Goal: Task Accomplishment & Management: Complete application form

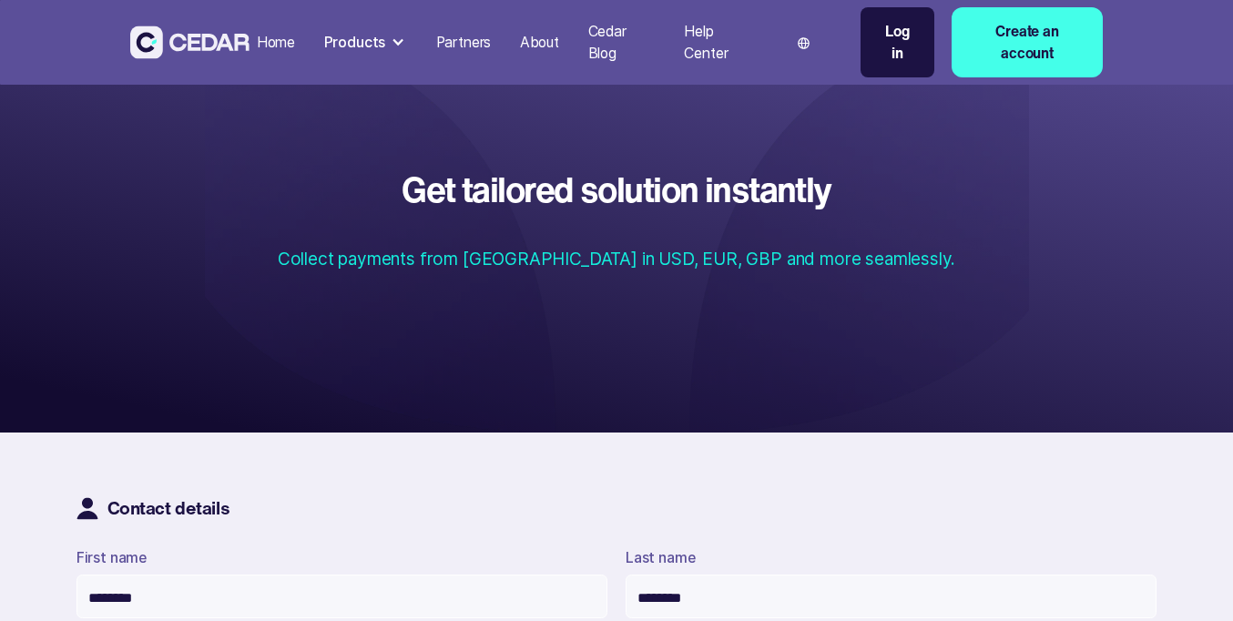
scroll to position [1286, 0]
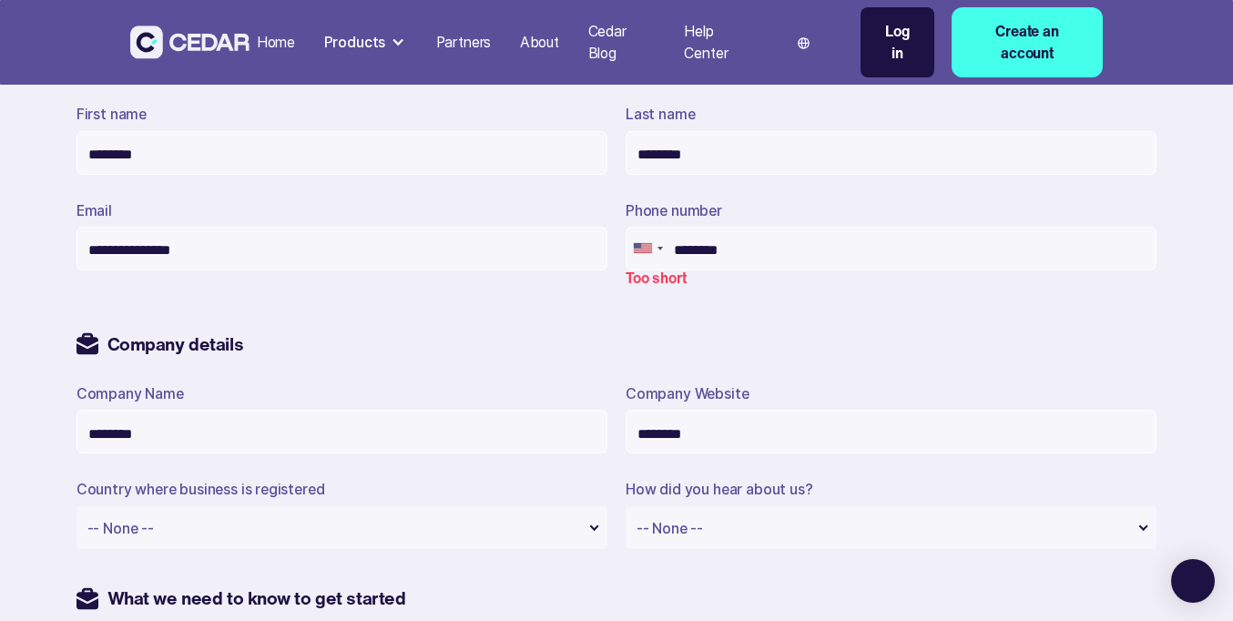
type input "********"
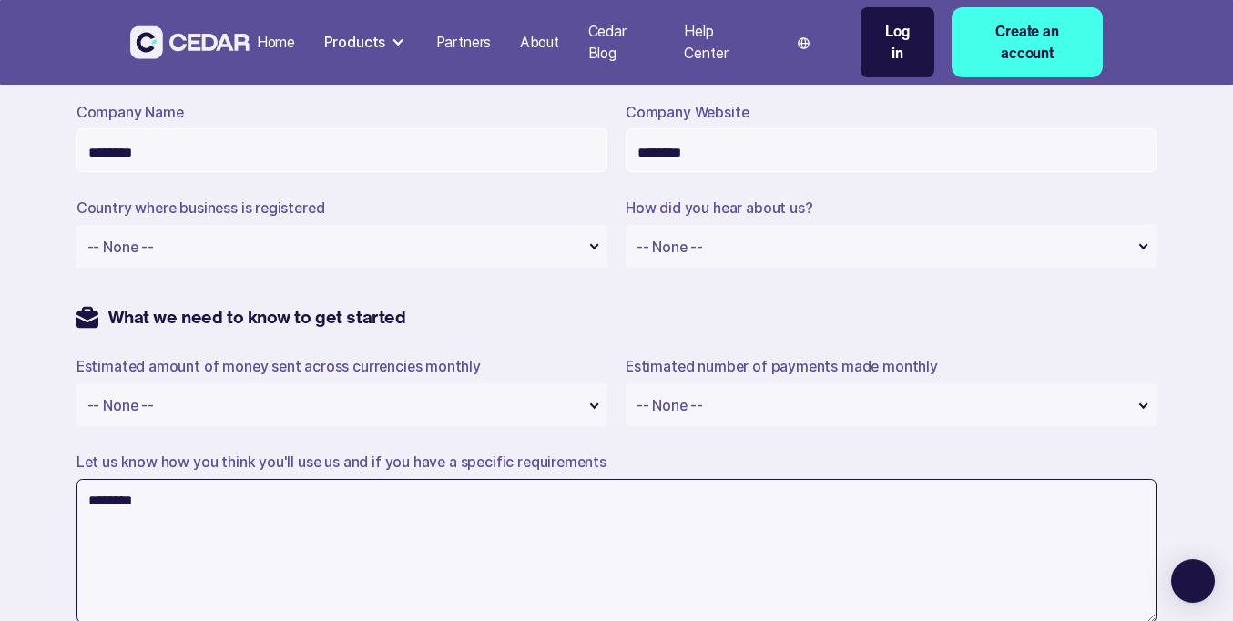
type textarea "********"
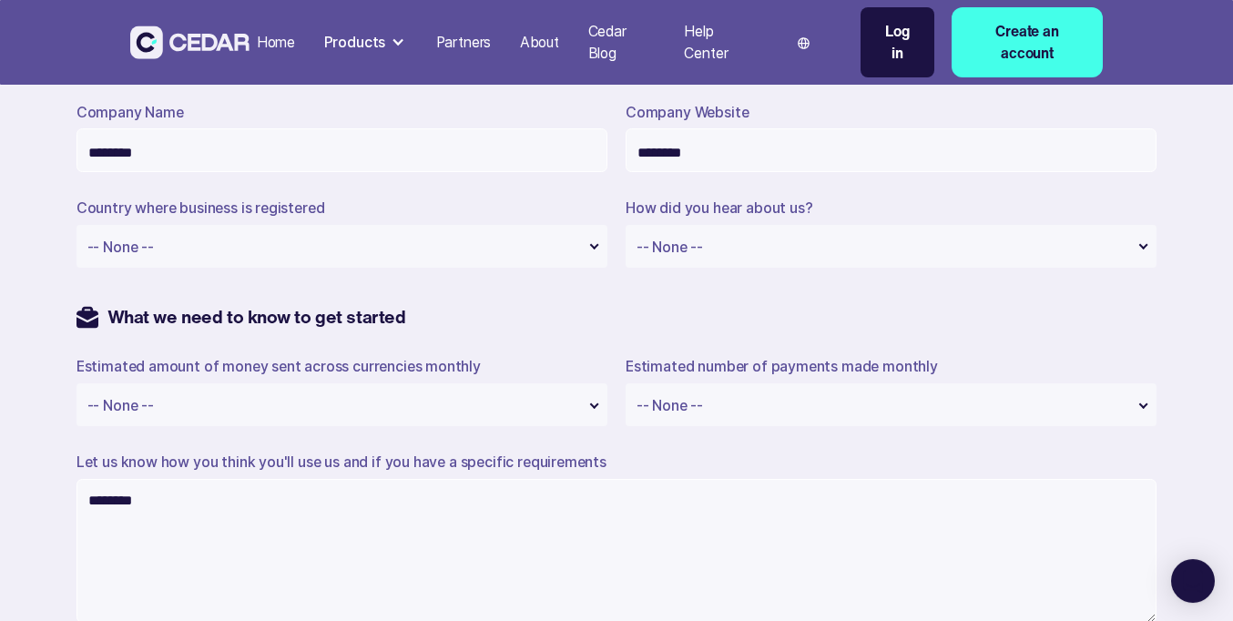
type input "**********"
